Goal: Information Seeking & Learning: Learn about a topic

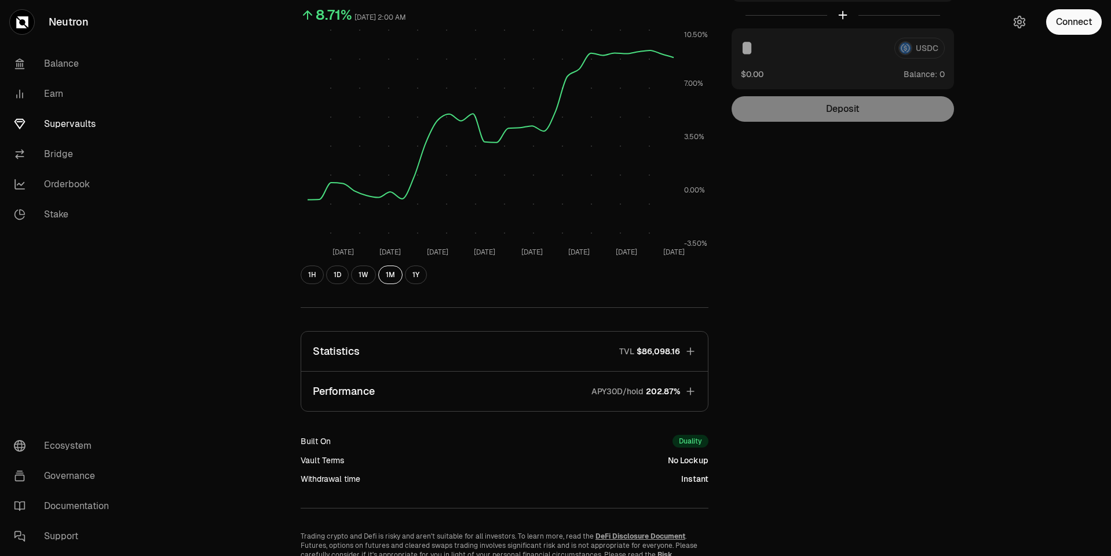
scroll to position [202, 0]
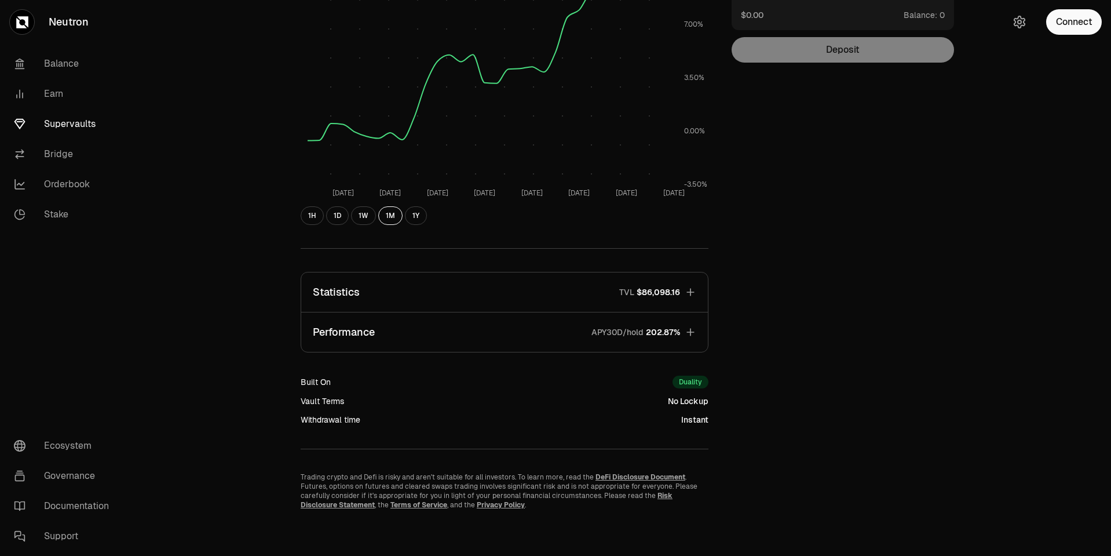
click at [575, 330] on button "Performance APY30D/hold 202.87%" at bounding box center [504, 331] width 407 height 39
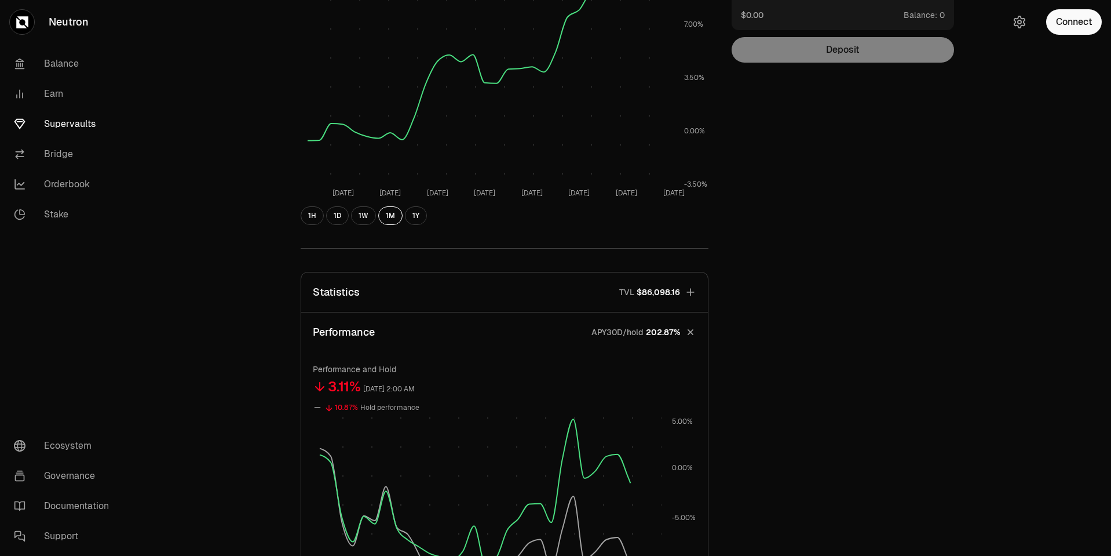
click at [575, 330] on button "Performance APY30D/hold 202.87%" at bounding box center [504, 331] width 407 height 39
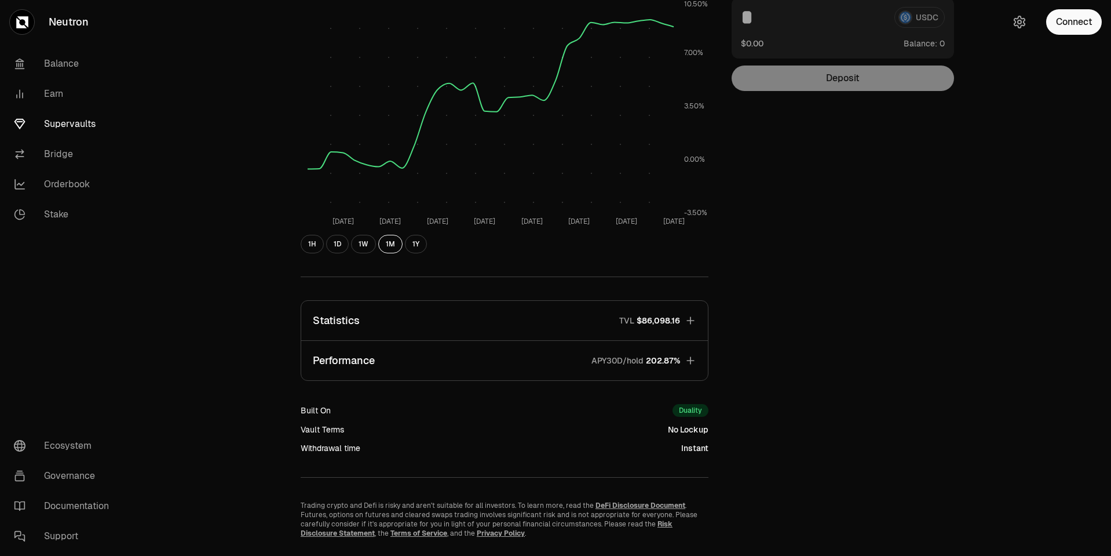
scroll to position [193, 0]
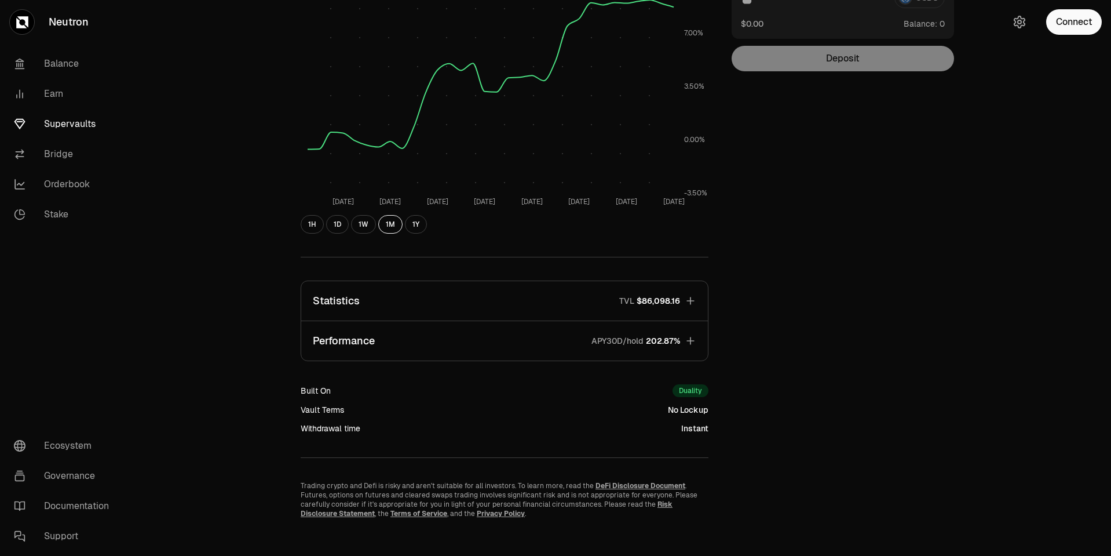
click at [683, 284] on button "Statistics TVL $86,098.16" at bounding box center [504, 300] width 407 height 39
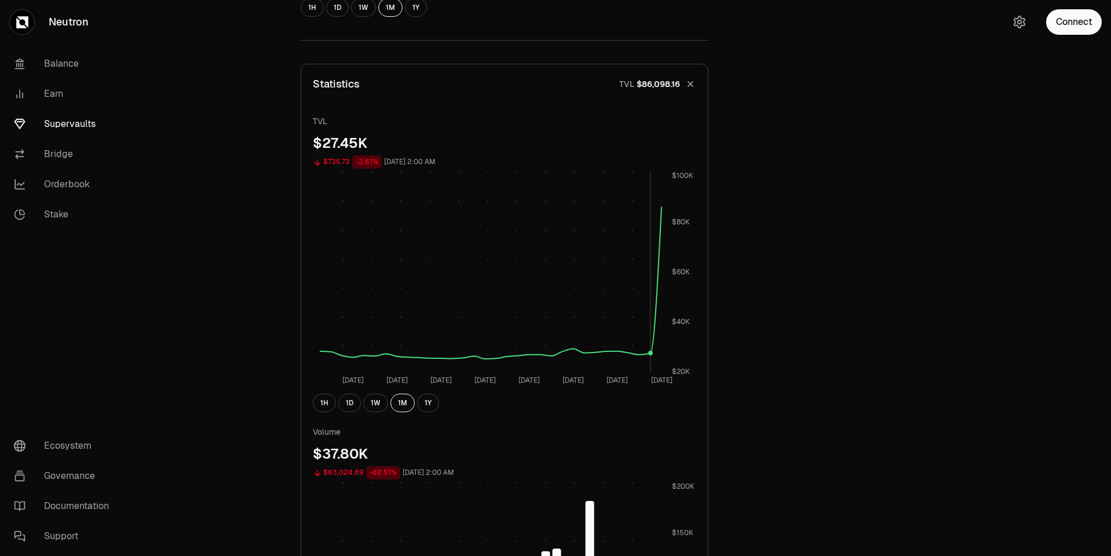
scroll to position [386, 0]
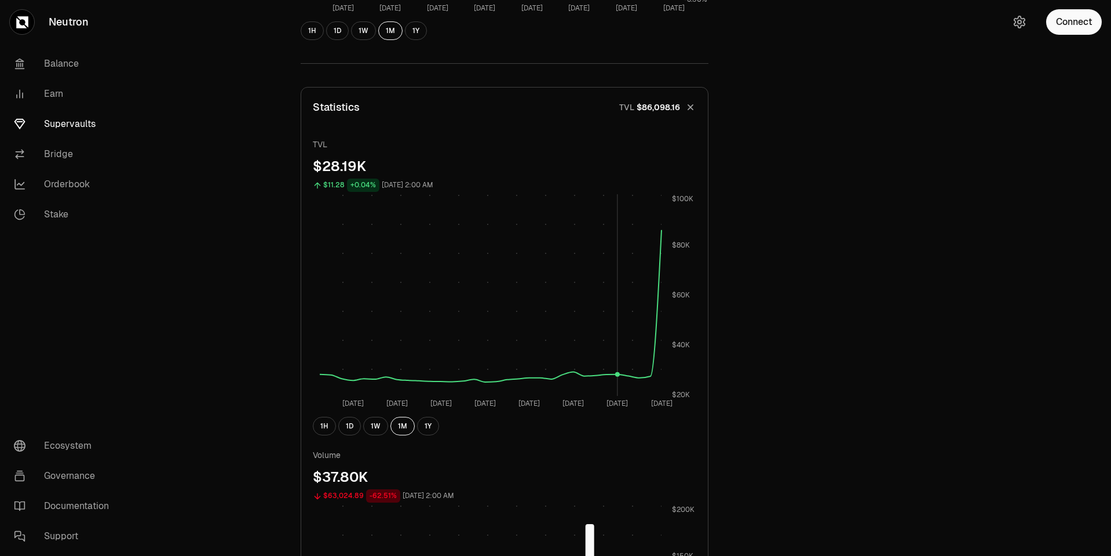
drag, startPoint x: 614, startPoint y: 280, endPoint x: 593, endPoint y: 315, distance: 40.2
click at [612, 288] on rect at bounding box center [491, 295] width 342 height 202
click at [375, 422] on button "1W" at bounding box center [375, 426] width 25 height 19
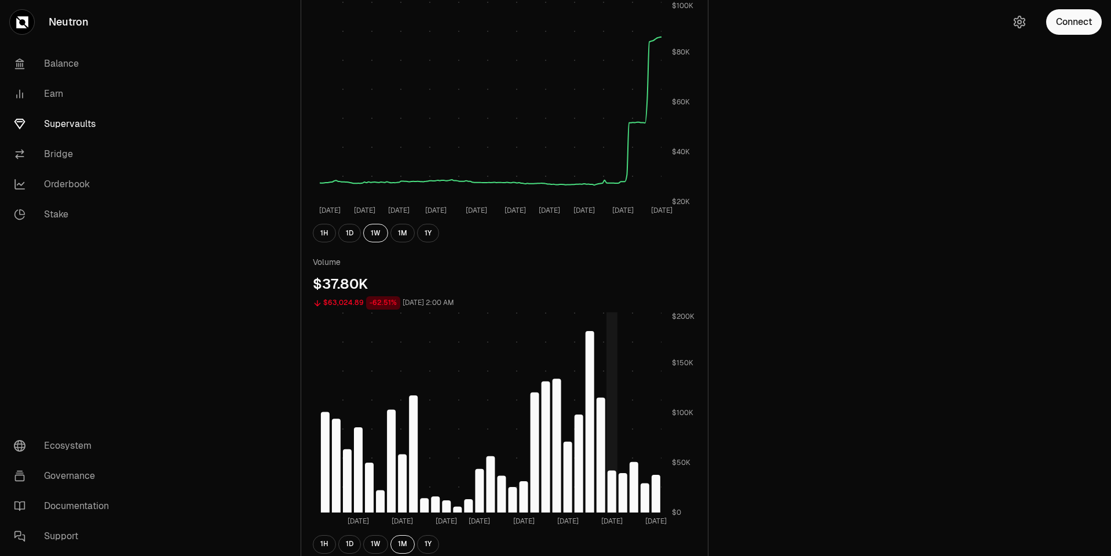
scroll to position [966, 0]
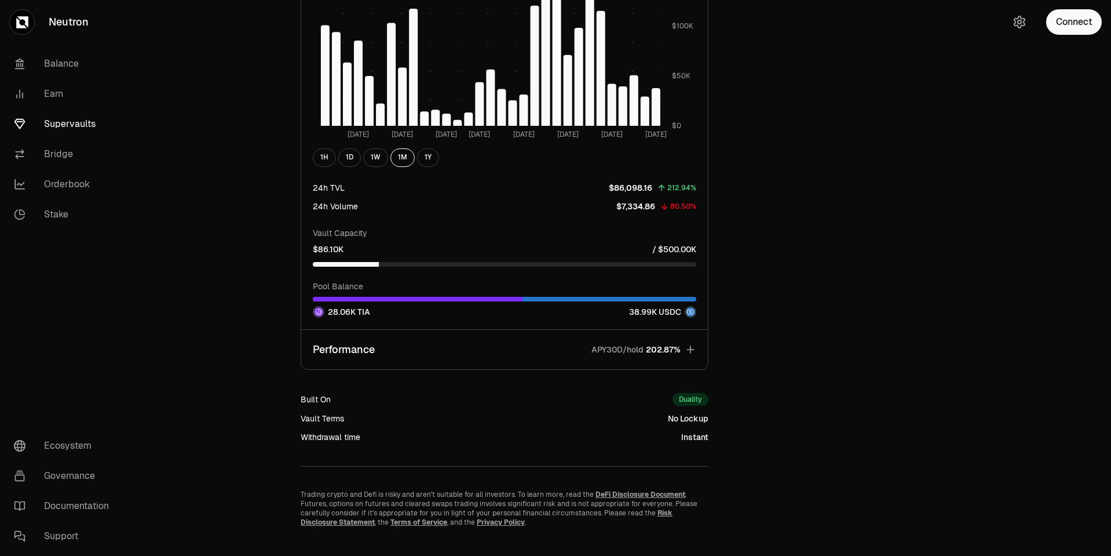
click at [676, 348] on span "202.87%" at bounding box center [663, 350] width 34 height 12
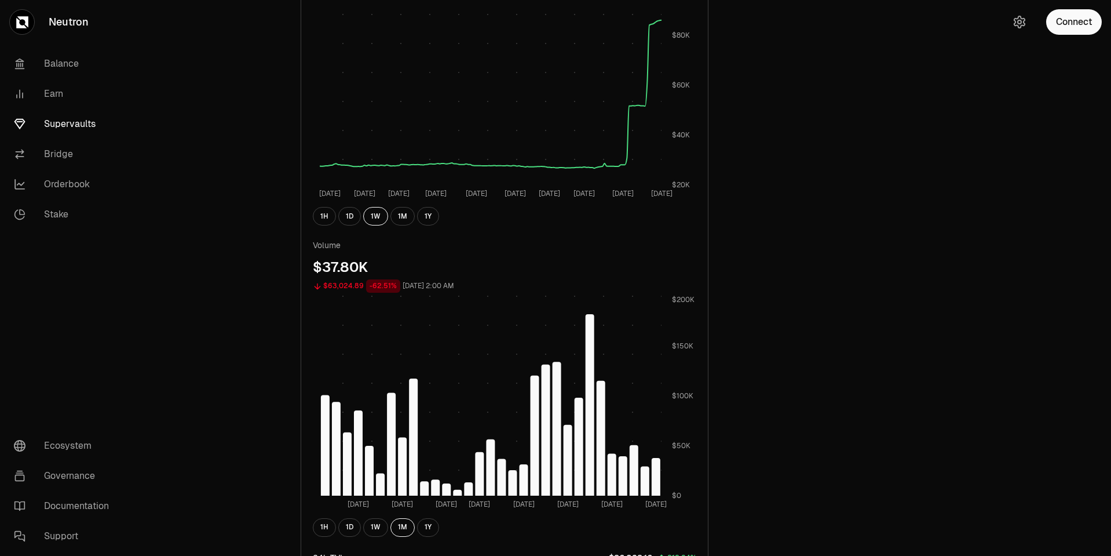
scroll to position [523, 0]
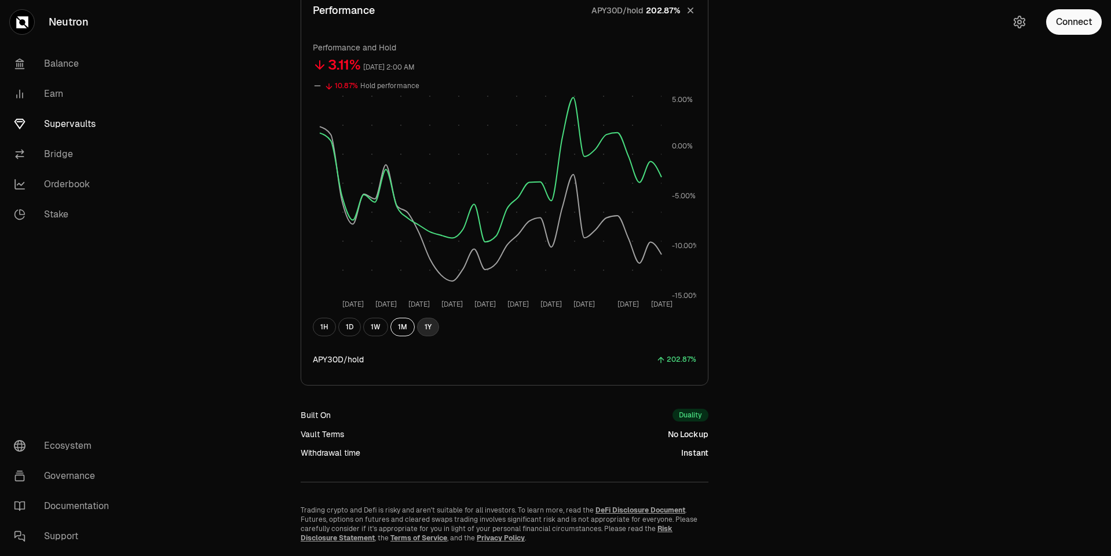
click at [428, 330] on button "1Y" at bounding box center [428, 327] width 22 height 19
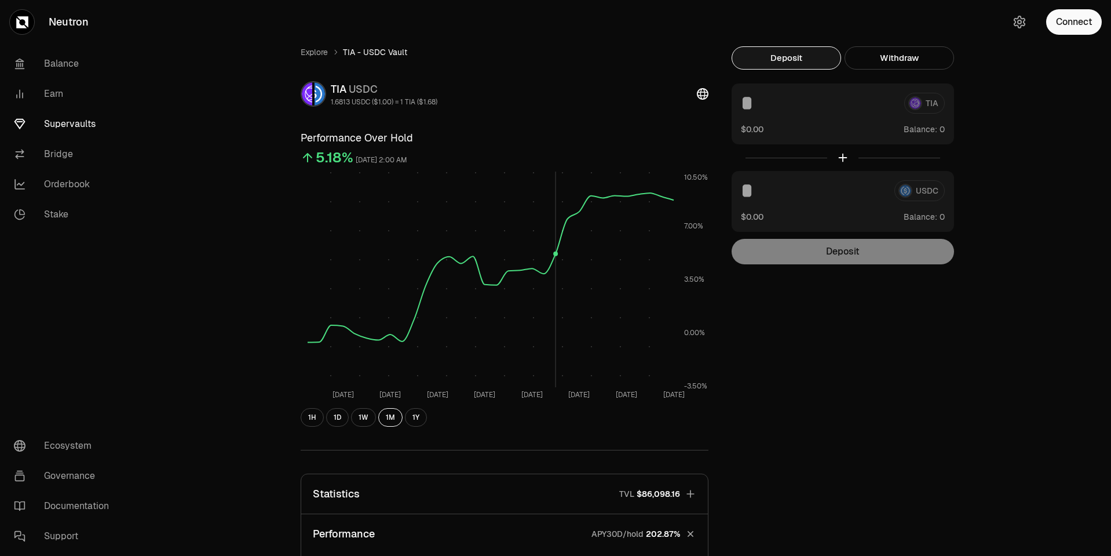
scroll to position [386, 0]
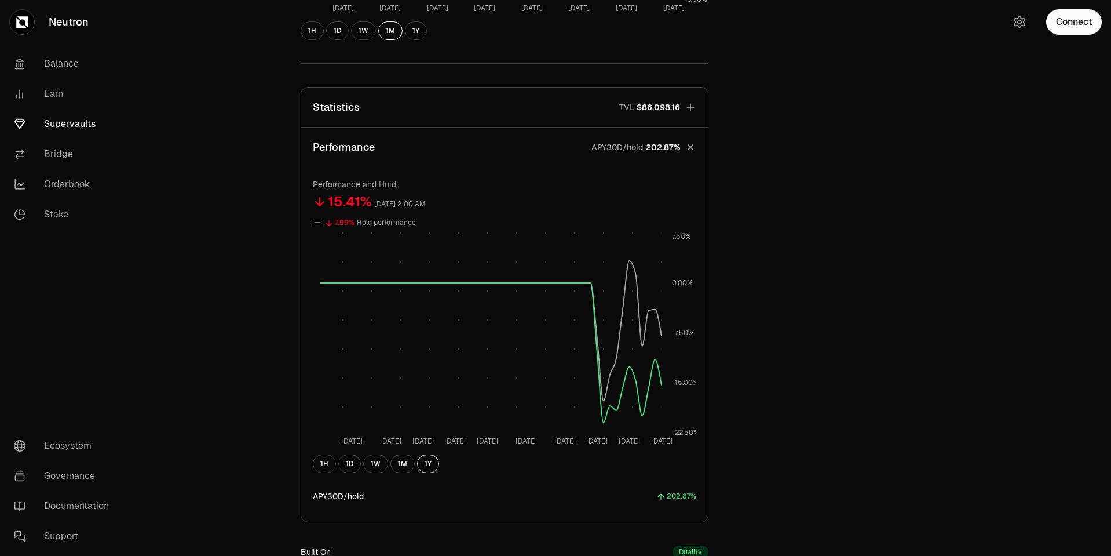
drag, startPoint x: 560, startPoint y: 226, endPoint x: 911, endPoint y: 228, distance: 350.6
click at [911, 228] on div "Explore TIA - USDC Vault TIA USDC 1.6813 USDC ($1.00) = 1 TIA ($1.68) Performan…" at bounding box center [621, 169] width 668 height 1019
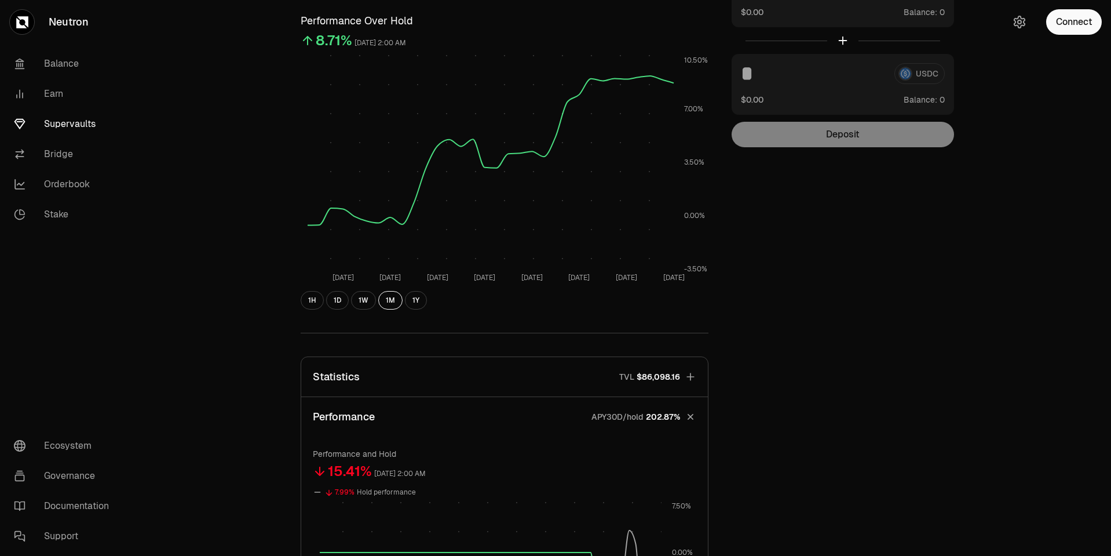
scroll to position [0, 0]
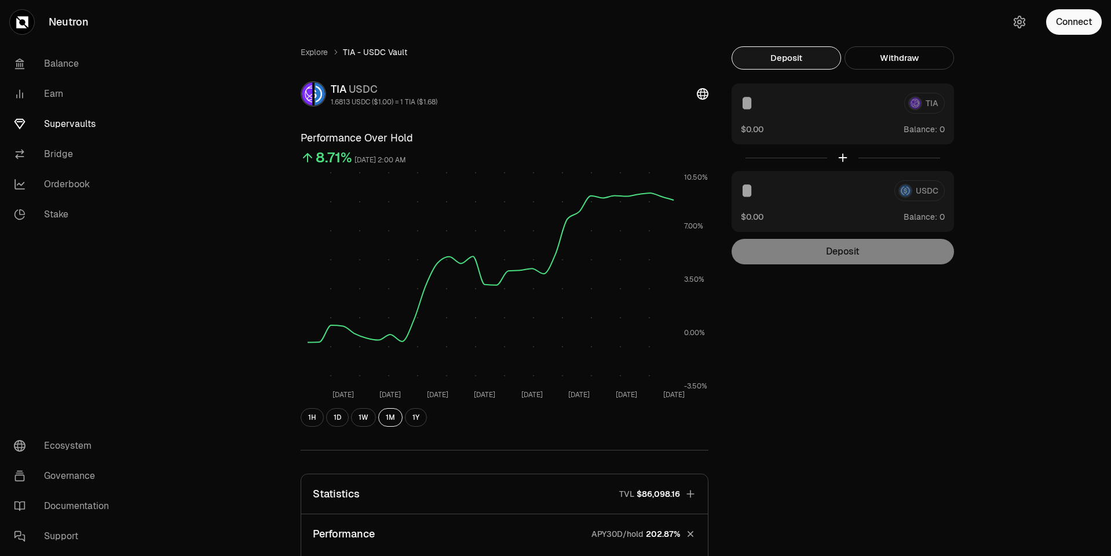
click at [368, 82] on span "USDC" at bounding box center [363, 88] width 29 height 13
click at [384, 104] on div "1.6813 USDC ($1.00) = 1 TIA ($1.68)" at bounding box center [384, 101] width 107 height 9
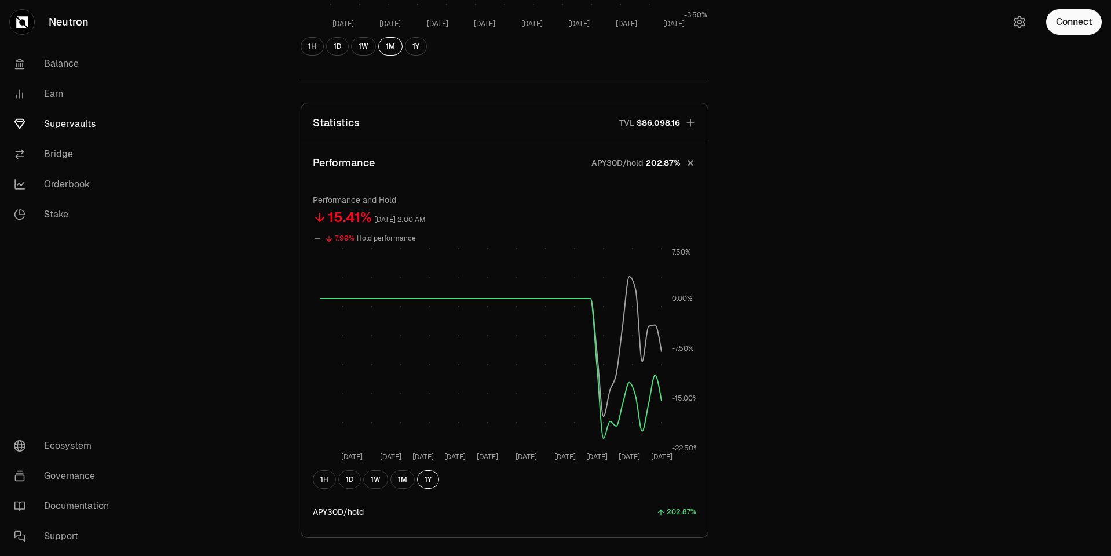
scroll to position [386, 0]
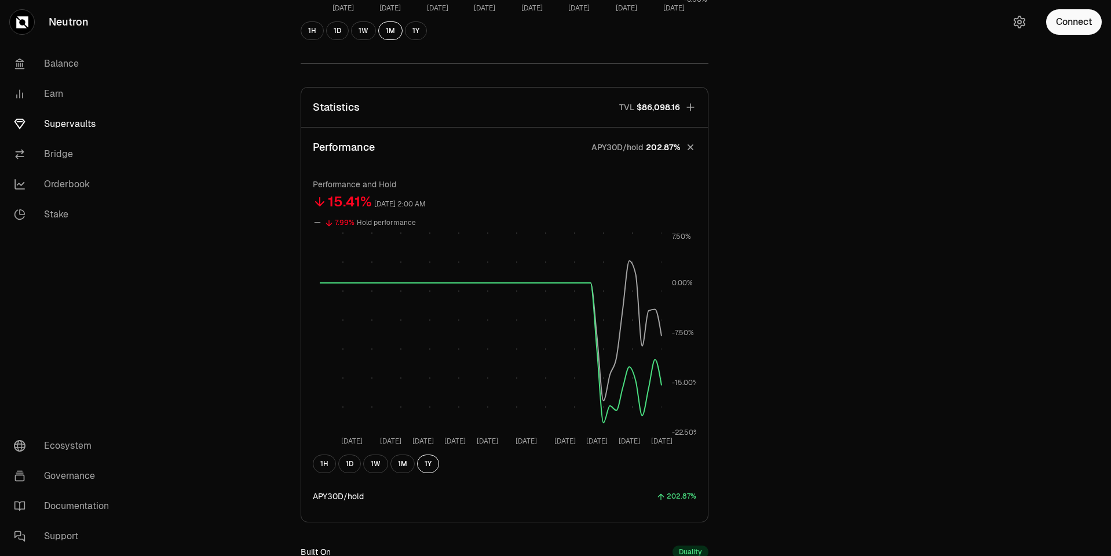
click at [675, 118] on button "Statistics TVL $86,098.16" at bounding box center [504, 106] width 407 height 39
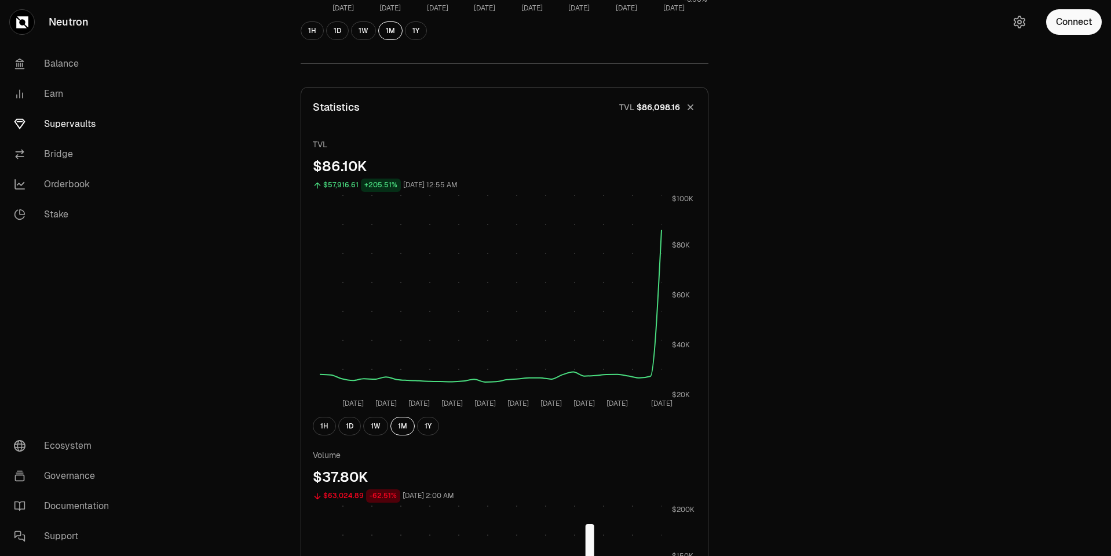
click at [673, 116] on button "Statistics TVL $86,098.16" at bounding box center [504, 106] width 407 height 39
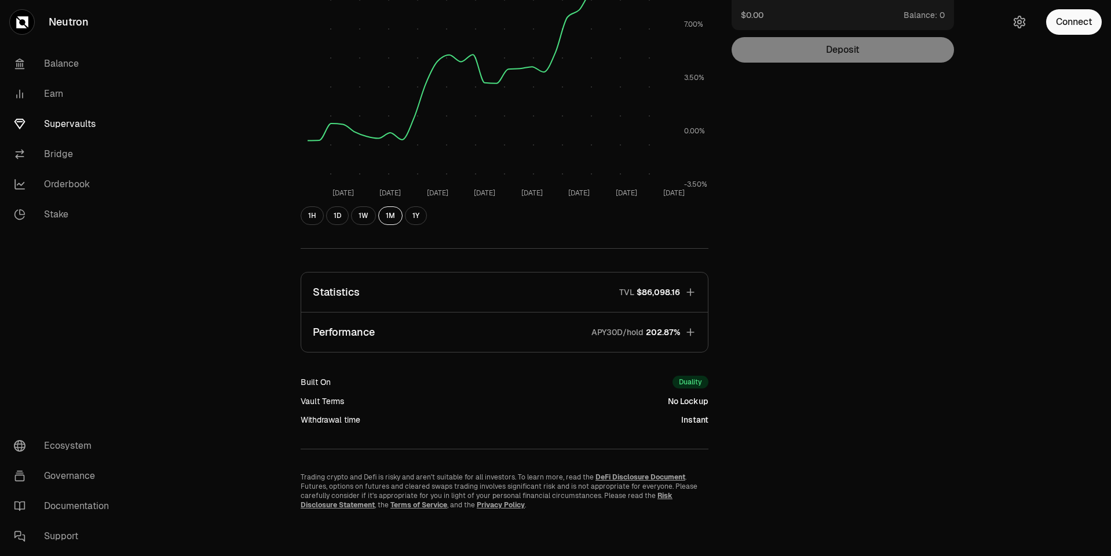
click at [694, 399] on div "No Lockup" at bounding box center [688, 401] width 41 height 12
drag, startPoint x: 694, startPoint y: 399, endPoint x: 697, endPoint y: 386, distance: 12.5
click at [695, 397] on div "No Lockup" at bounding box center [688, 401] width 41 height 12
click at [697, 383] on div "Duality" at bounding box center [691, 381] width 36 height 13
